Goal: Transaction & Acquisition: Obtain resource

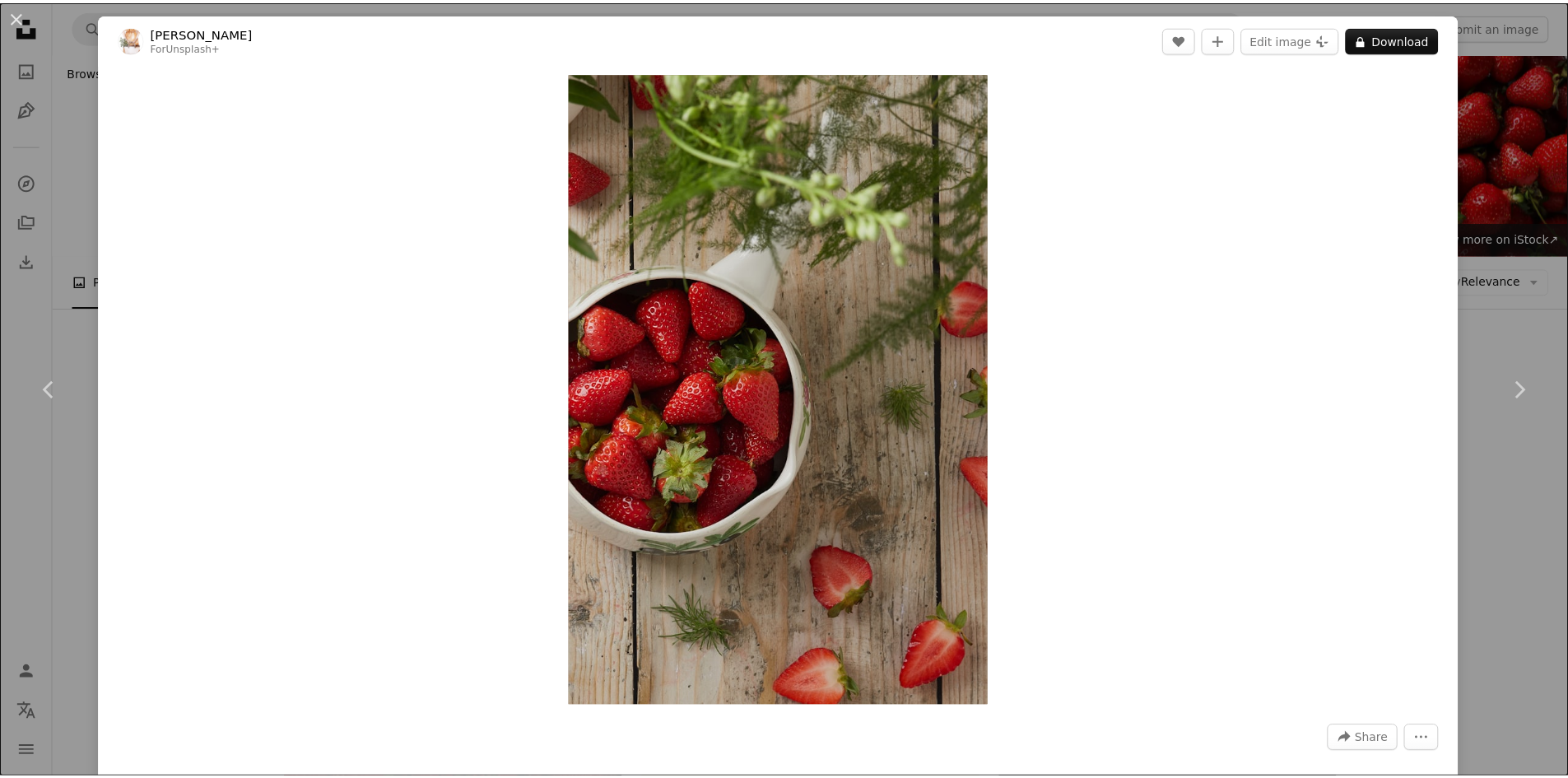
scroll to position [1811, 0]
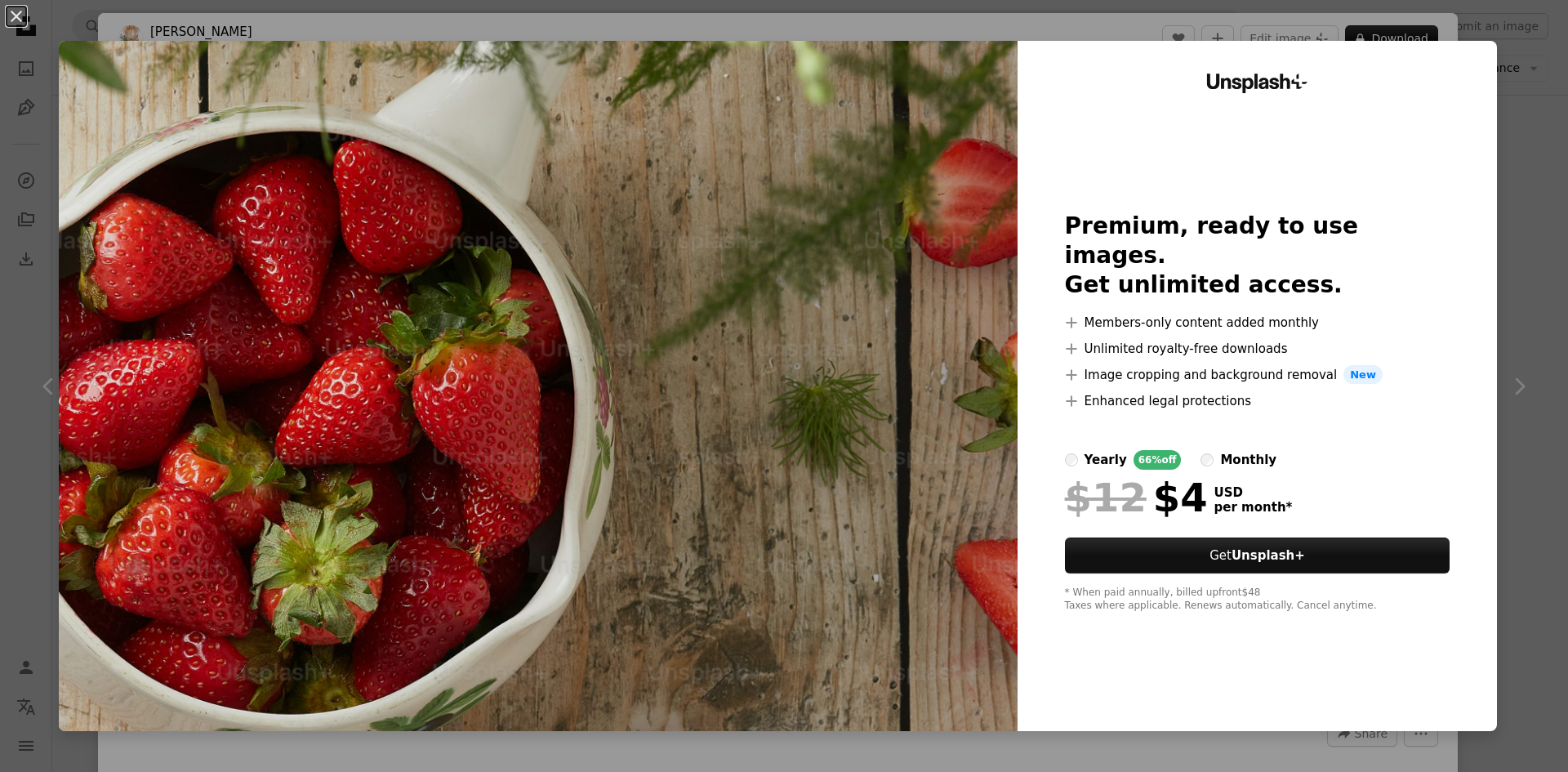
click at [859, 385] on img at bounding box center [538, 386] width 959 height 691
click at [1510, 394] on div "An X shape Unsplash+ Premium, ready to use images. Get unlimited access. A plus…" at bounding box center [784, 386] width 1568 height 772
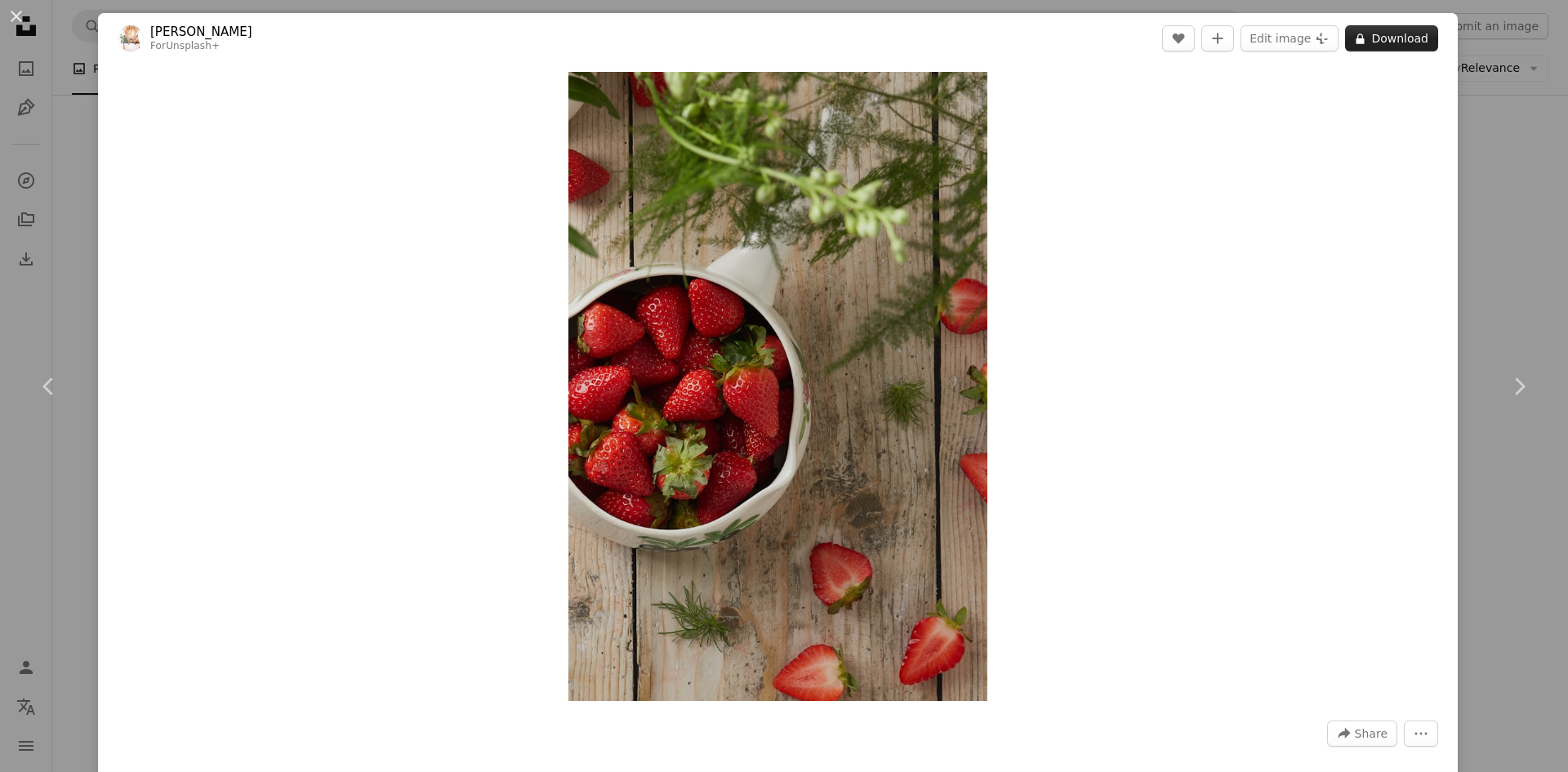
click at [1373, 33] on button "A lock Download" at bounding box center [1391, 38] width 93 height 26
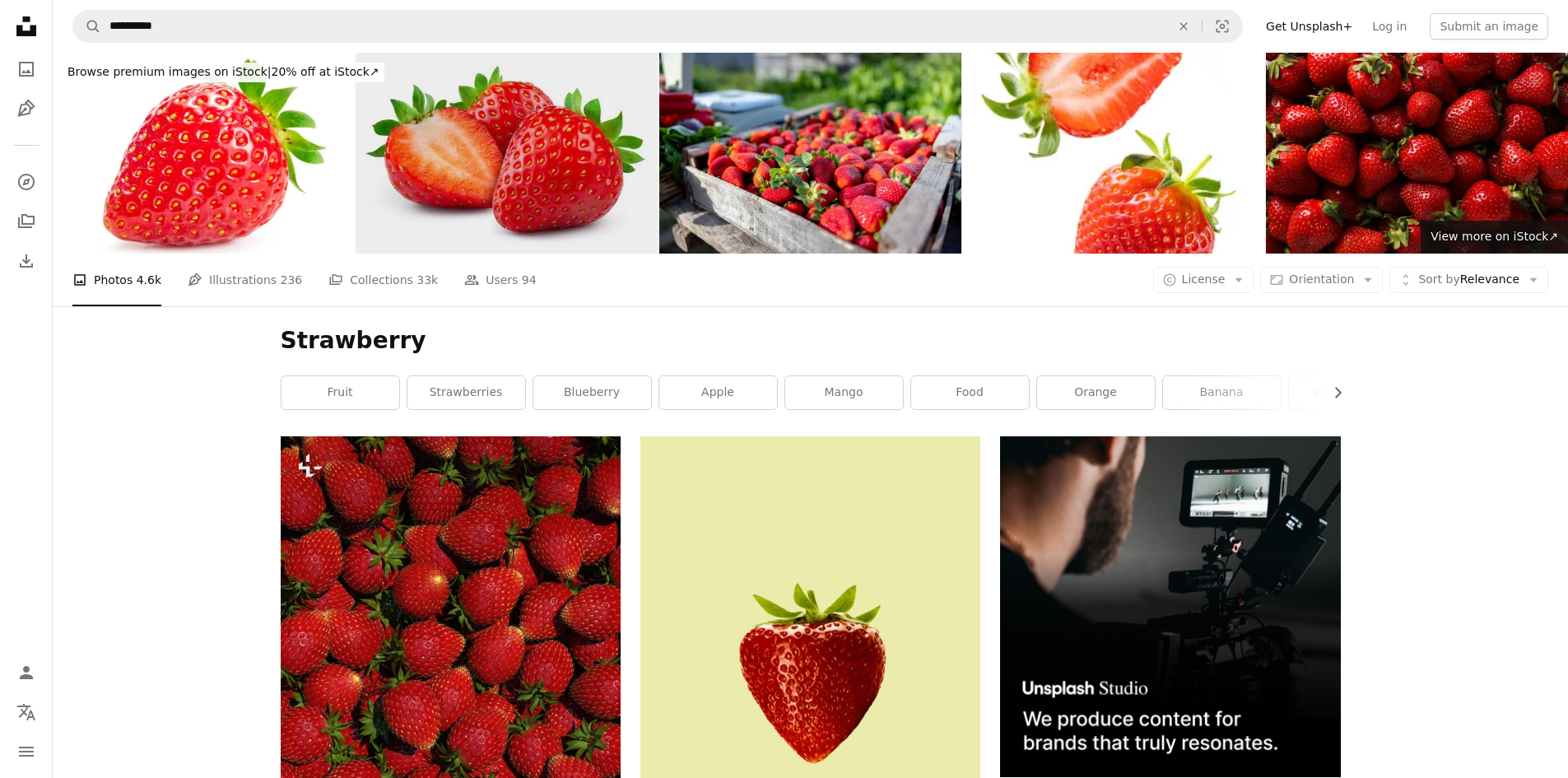
drag, startPoint x: 525, startPoint y: 177, endPoint x: 463, endPoint y: 156, distance: 65.5
click at [463, 156] on img at bounding box center [507, 153] width 302 height 201
